Goal: Check status

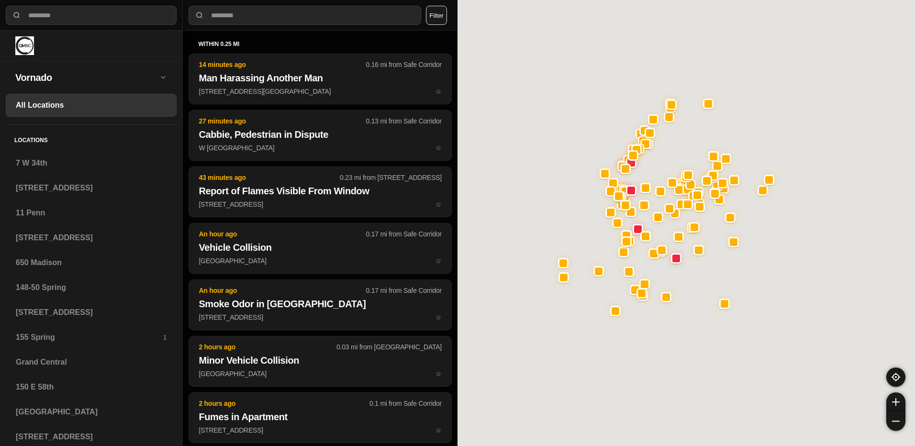
select select "*"
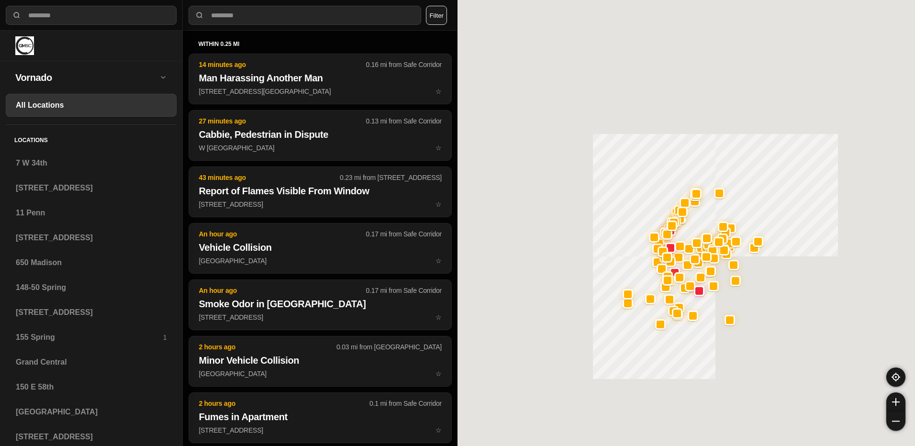
drag, startPoint x: 547, startPoint y: 174, endPoint x: 586, endPoint y: 257, distance: 91.4
click at [591, 262] on div at bounding box center [687, 223] width 458 height 446
click at [591, 160] on div at bounding box center [687, 223] width 458 height 446
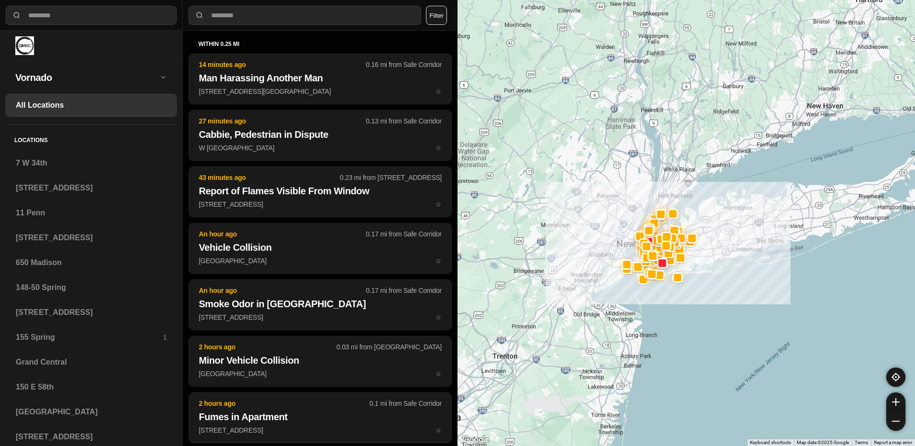
drag, startPoint x: 611, startPoint y: 162, endPoint x: 579, endPoint y: 147, distance: 35.8
click at [579, 147] on div at bounding box center [687, 223] width 458 height 446
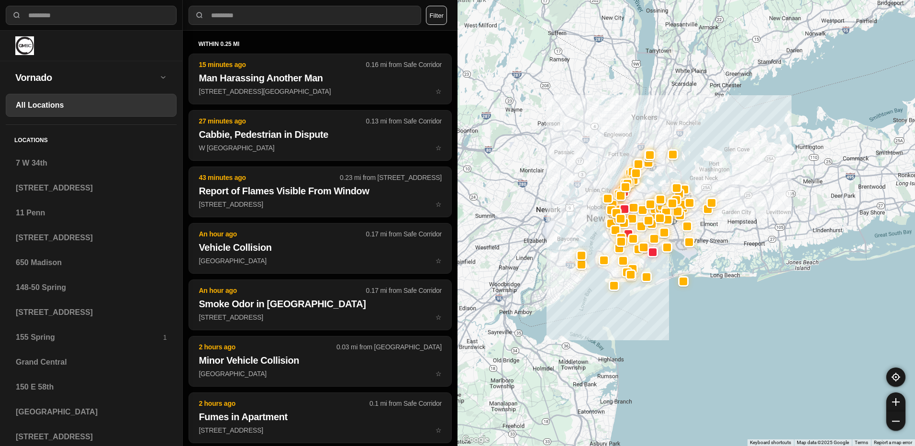
drag, startPoint x: 561, startPoint y: 158, endPoint x: 563, endPoint y: 117, distance: 41.7
click at [563, 117] on div at bounding box center [687, 223] width 458 height 446
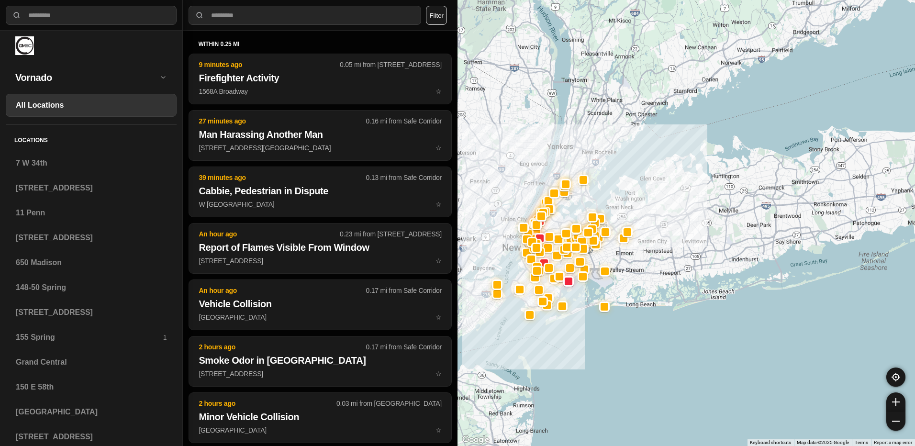
drag, startPoint x: 793, startPoint y: 322, endPoint x: 706, endPoint y: 350, distance: 91.6
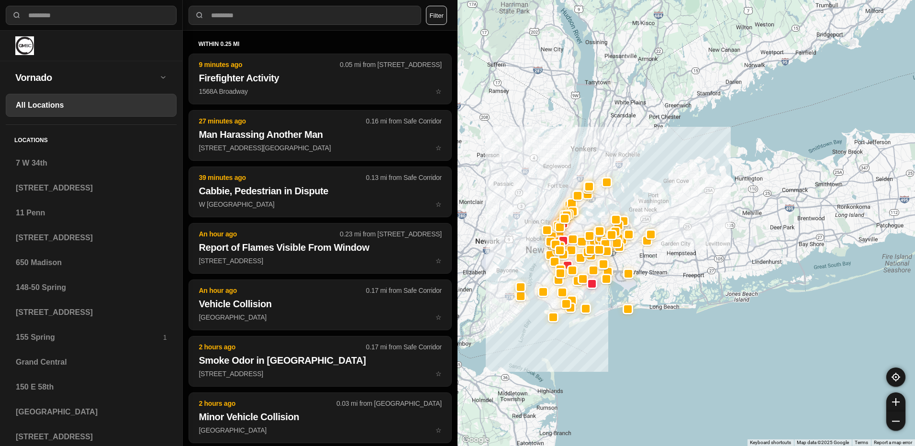
drag, startPoint x: 796, startPoint y: 302, endPoint x: 818, endPoint y: 305, distance: 22.7
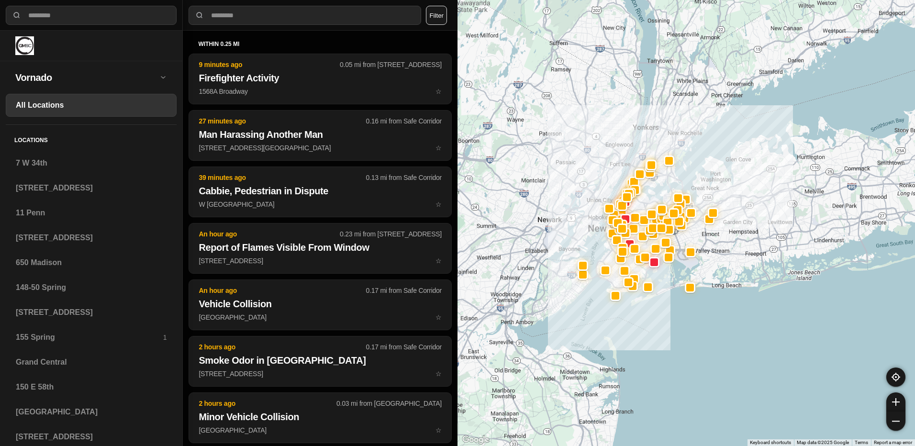
drag, startPoint x: 755, startPoint y: 341, endPoint x: 818, endPoint y: 319, distance: 67.1
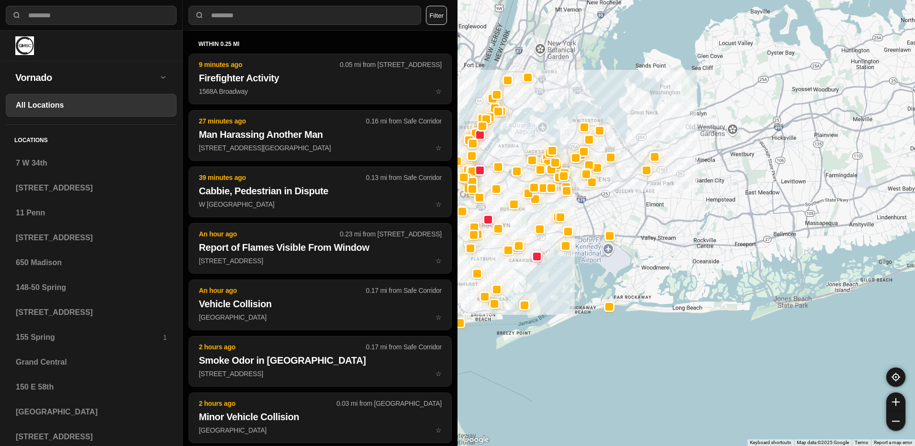
drag, startPoint x: 783, startPoint y: 348, endPoint x: 775, endPoint y: 393, distance: 45.3
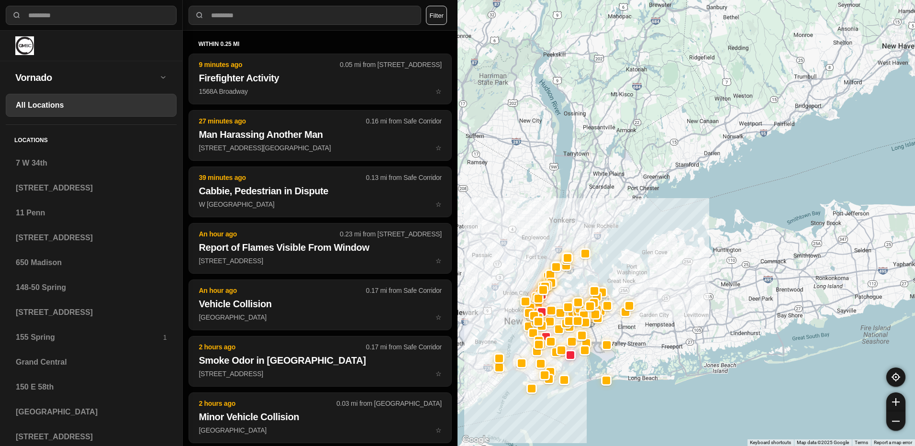
drag, startPoint x: 821, startPoint y: 376, endPoint x: 732, endPoint y: 395, distance: 91.6
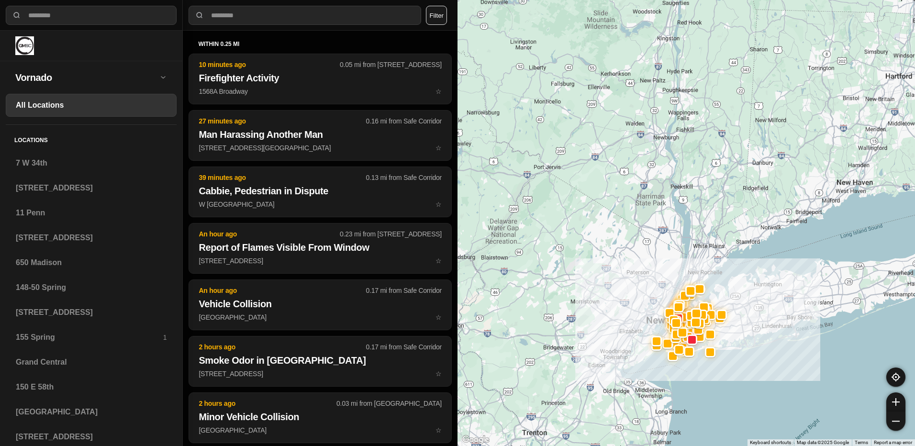
drag, startPoint x: 675, startPoint y: 387, endPoint x: 698, endPoint y: 360, distance: 35.3
click at [698, 360] on div at bounding box center [687, 223] width 458 height 446
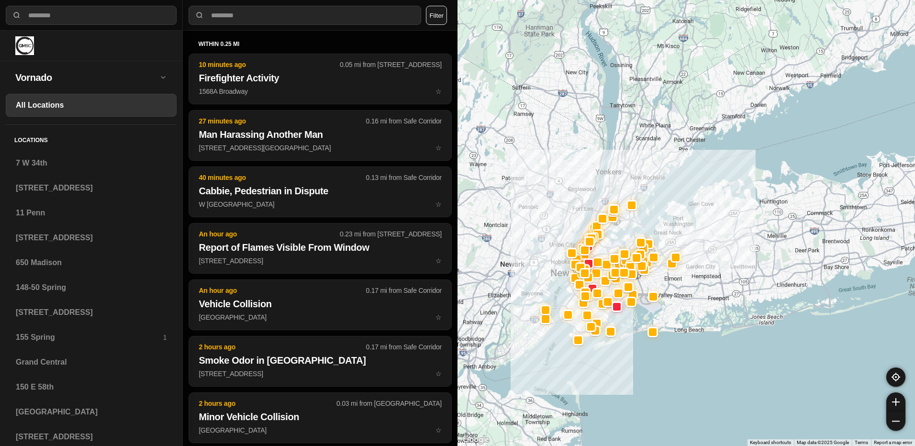
drag, startPoint x: 724, startPoint y: 367, endPoint x: 660, endPoint y: 368, distance: 64.6
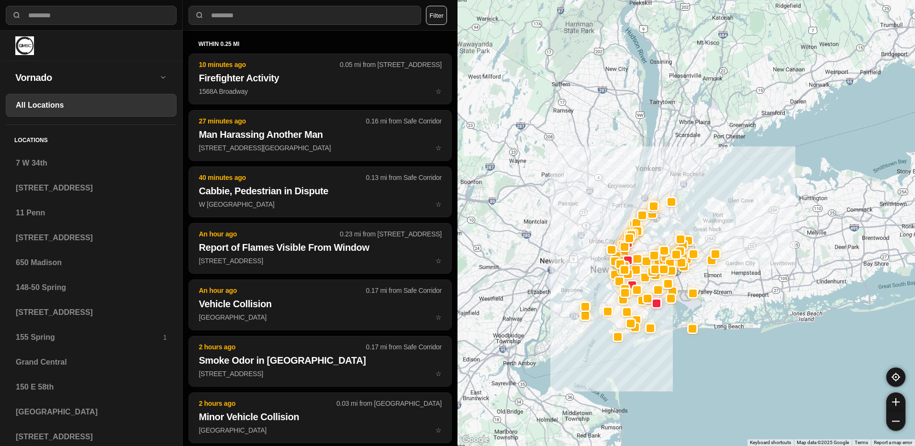
drag, startPoint x: 619, startPoint y: 364, endPoint x: 671, endPoint y: 361, distance: 52.3
click at [671, 361] on div at bounding box center [687, 223] width 458 height 446
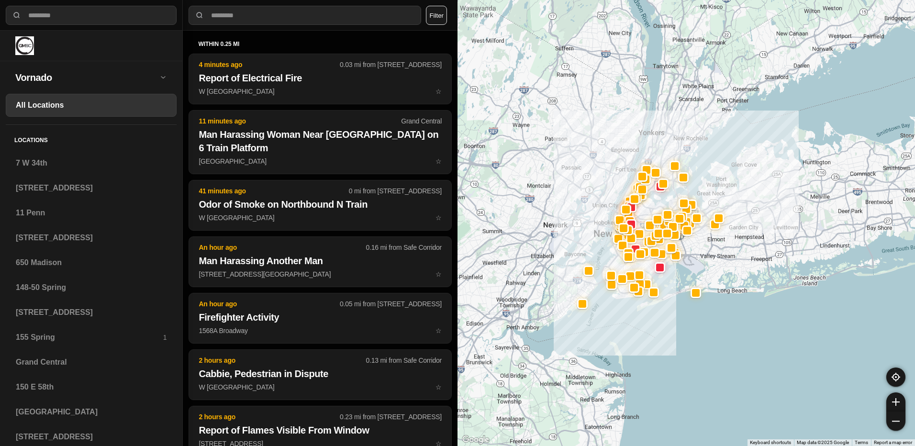
drag, startPoint x: 593, startPoint y: 128, endPoint x: 586, endPoint y: 90, distance: 38.4
click at [586, 90] on div at bounding box center [687, 223] width 458 height 446
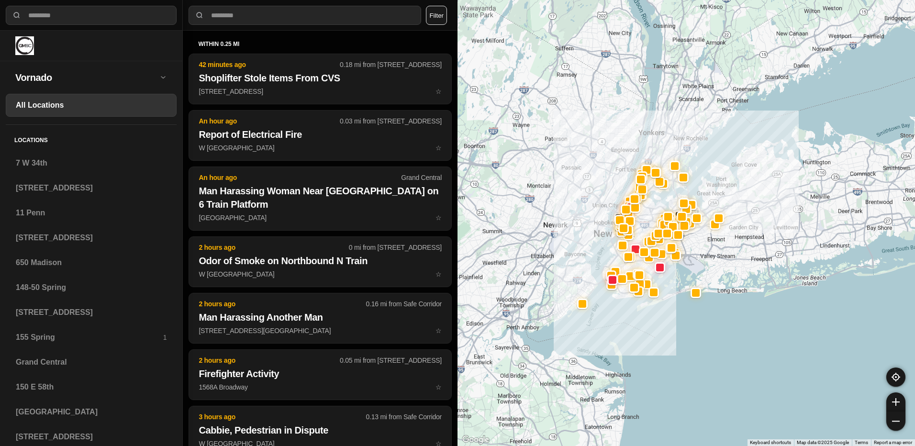
select select "*"
